Goal: Find specific page/section: Find specific page/section

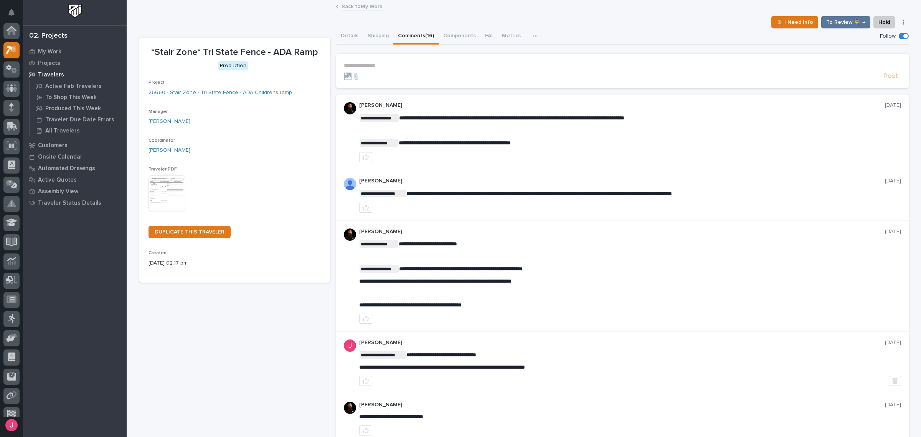
scroll to position [19, 0]
click at [76, 12] on img at bounding box center [75, 11] width 14 height 14
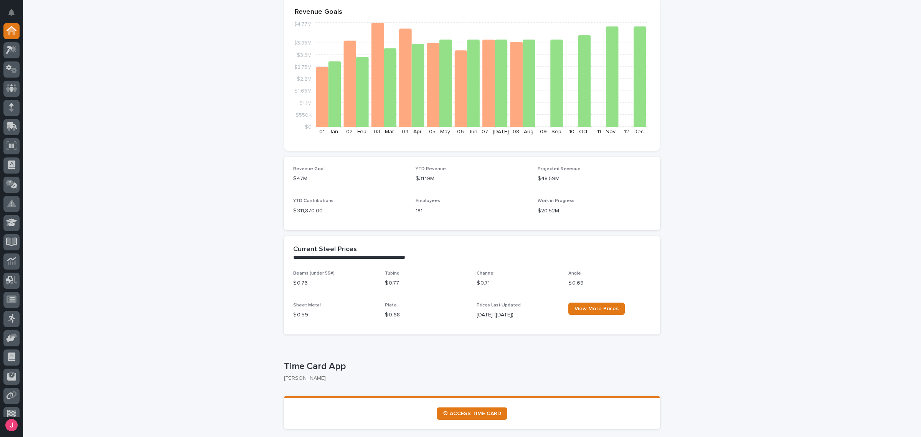
scroll to position [96, 0]
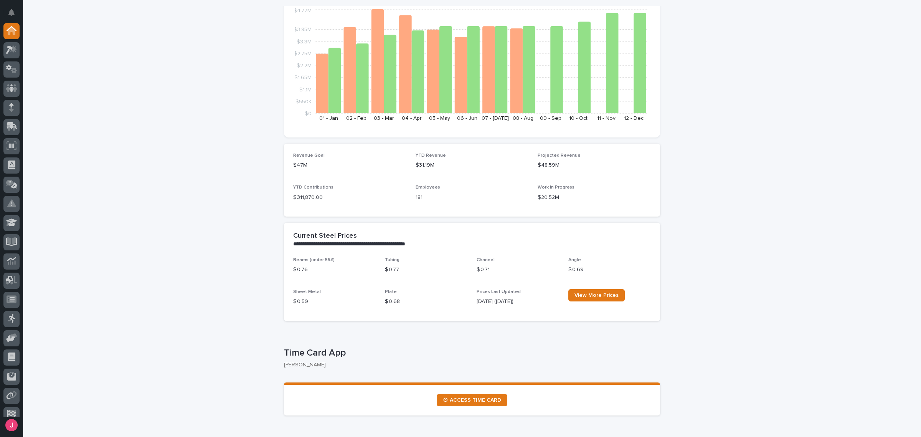
click at [20, 50] on div at bounding box center [11, 220] width 23 height 394
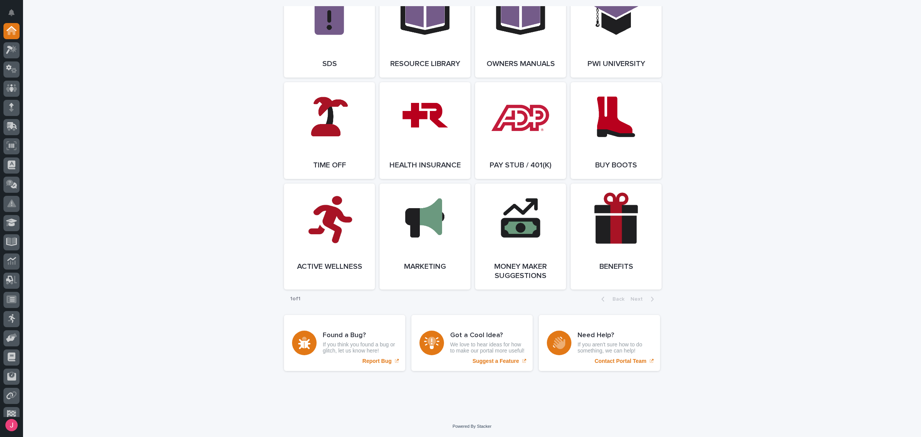
scroll to position [0, 0]
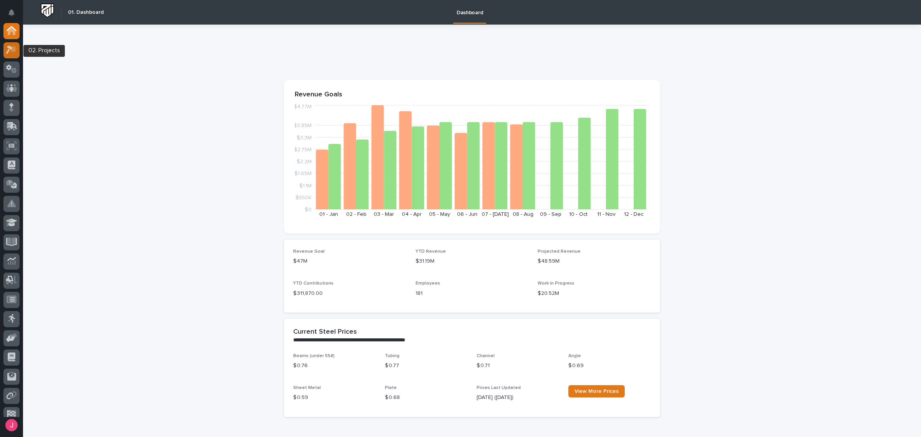
click at [11, 51] on icon at bounding box center [13, 49] width 7 height 8
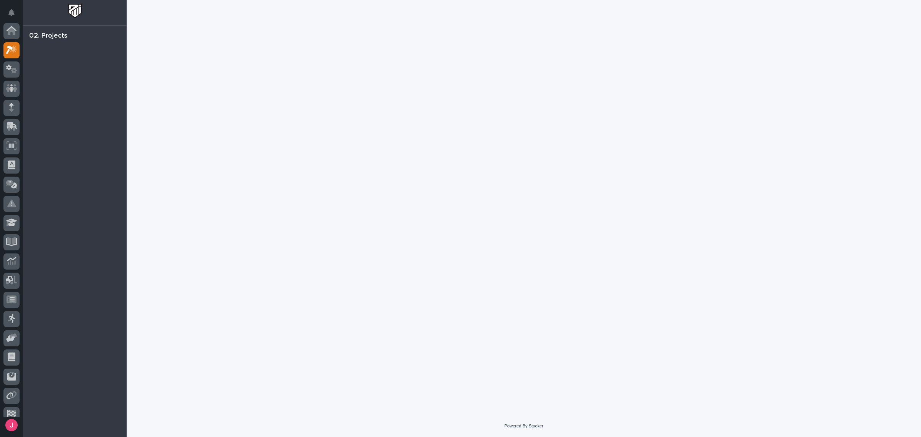
scroll to position [19, 0]
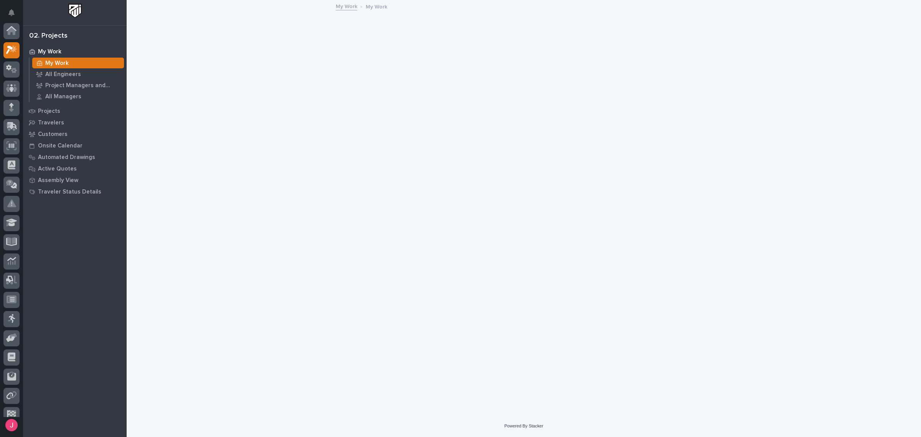
scroll to position [19, 0]
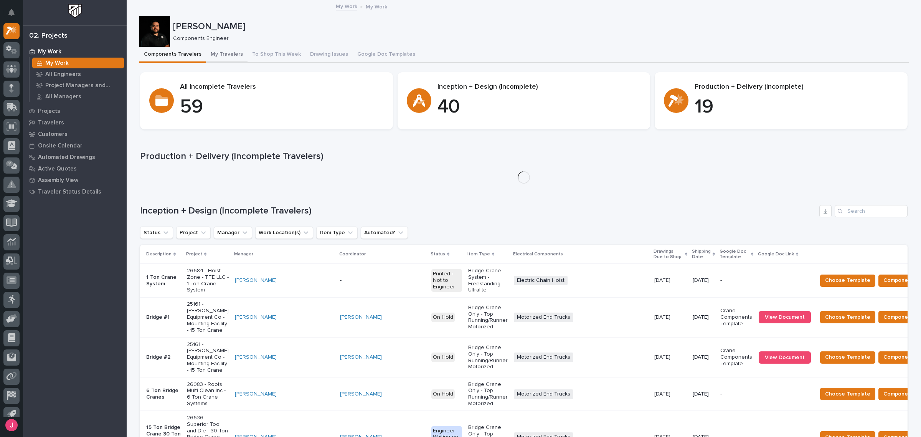
drag, startPoint x: 222, startPoint y: 52, endPoint x: 242, endPoint y: 55, distance: 20.2
click at [222, 52] on button "My Travelers" at bounding box center [226, 55] width 41 height 16
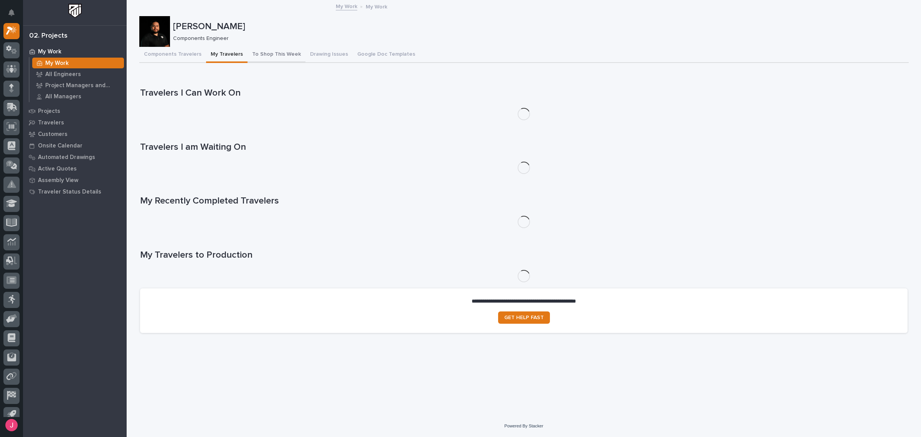
click at [268, 58] on button "To Shop This Week" at bounding box center [276, 55] width 58 height 16
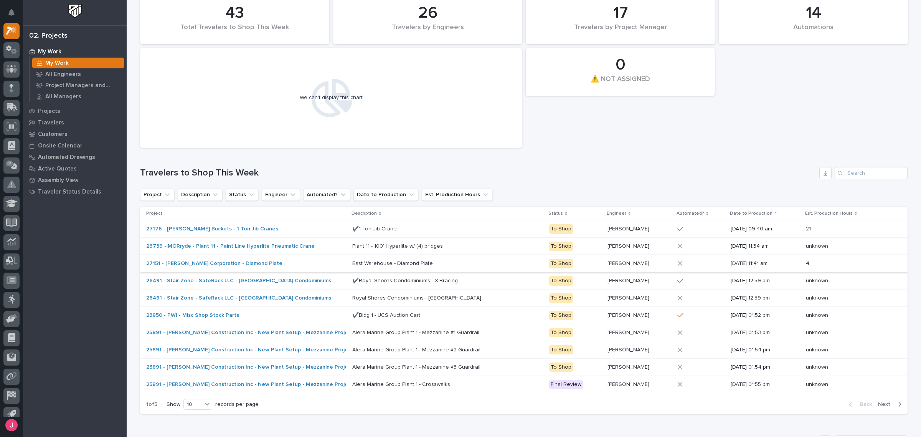
scroll to position [96, 0]
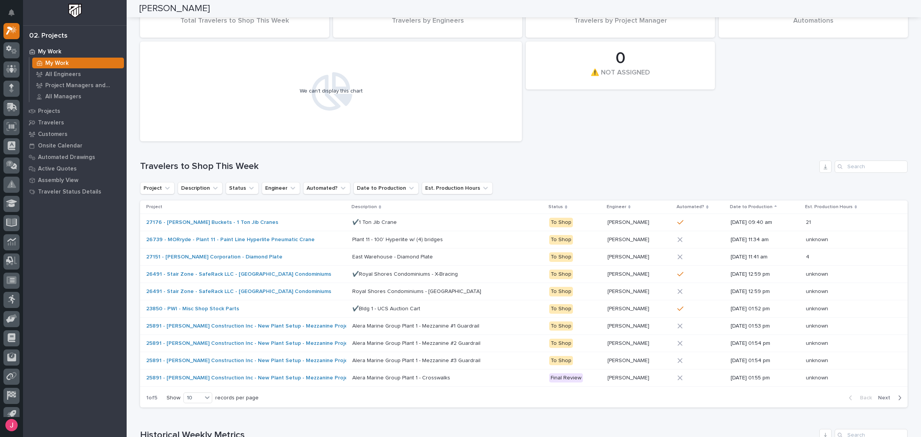
click at [606, 206] on p "Engineer" at bounding box center [616, 207] width 20 height 8
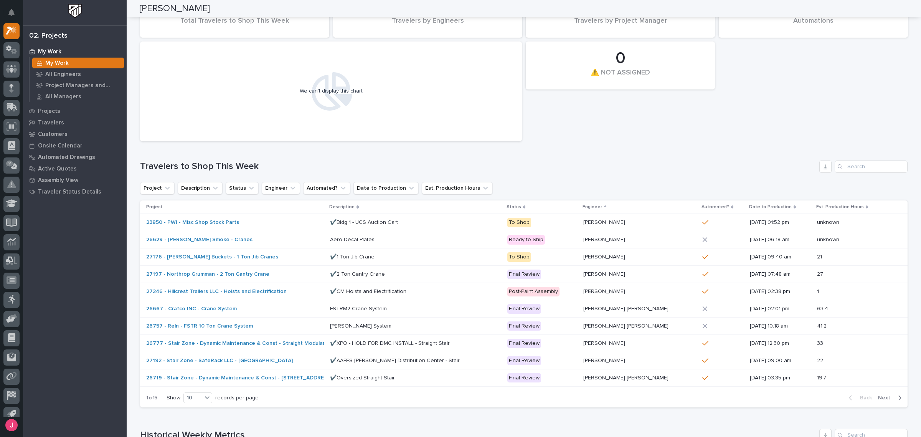
click at [890, 394] on span "Next" at bounding box center [886, 397] width 17 height 7
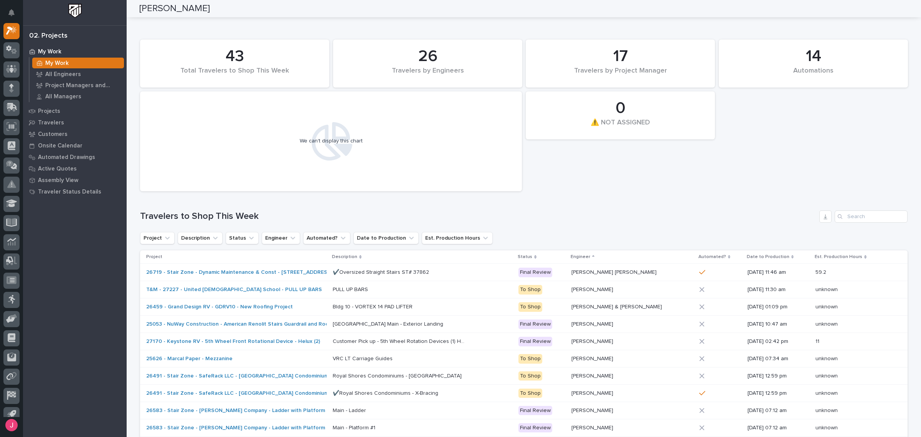
scroll to position [0, 0]
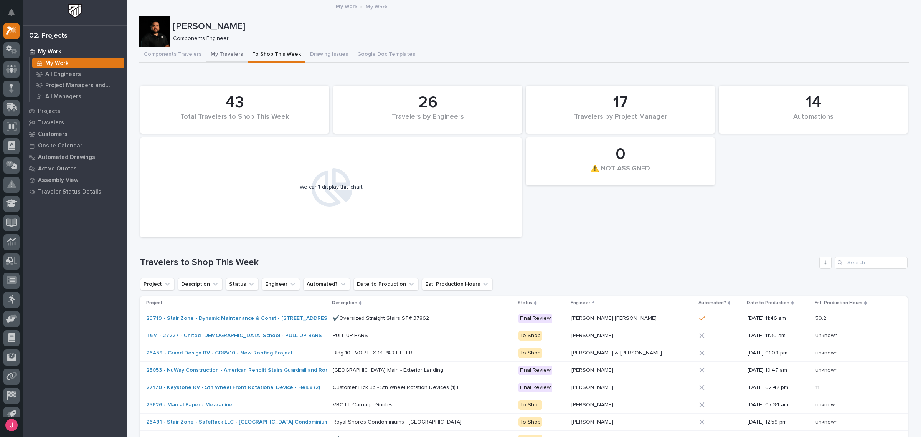
click at [214, 54] on button "My Travelers" at bounding box center [226, 55] width 41 height 16
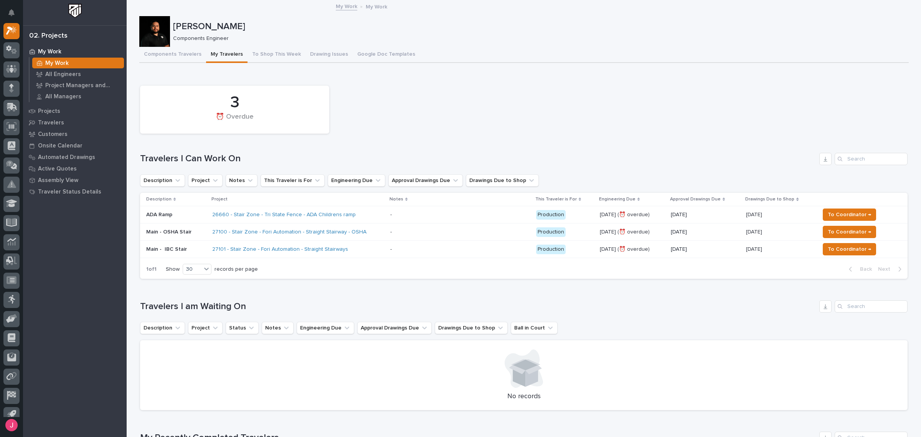
click at [616, 79] on div "Loading... Saving… 3 ⏰ Overdue Travelers I Can Work On Description Project Note…" at bounding box center [523, 178] width 767 height 213
click at [487, 56] on div "Components Travelers My Travelers To Shop This Week Drawing Issues Google Doc T…" at bounding box center [523, 55] width 769 height 16
